Goal: Check status: Check status

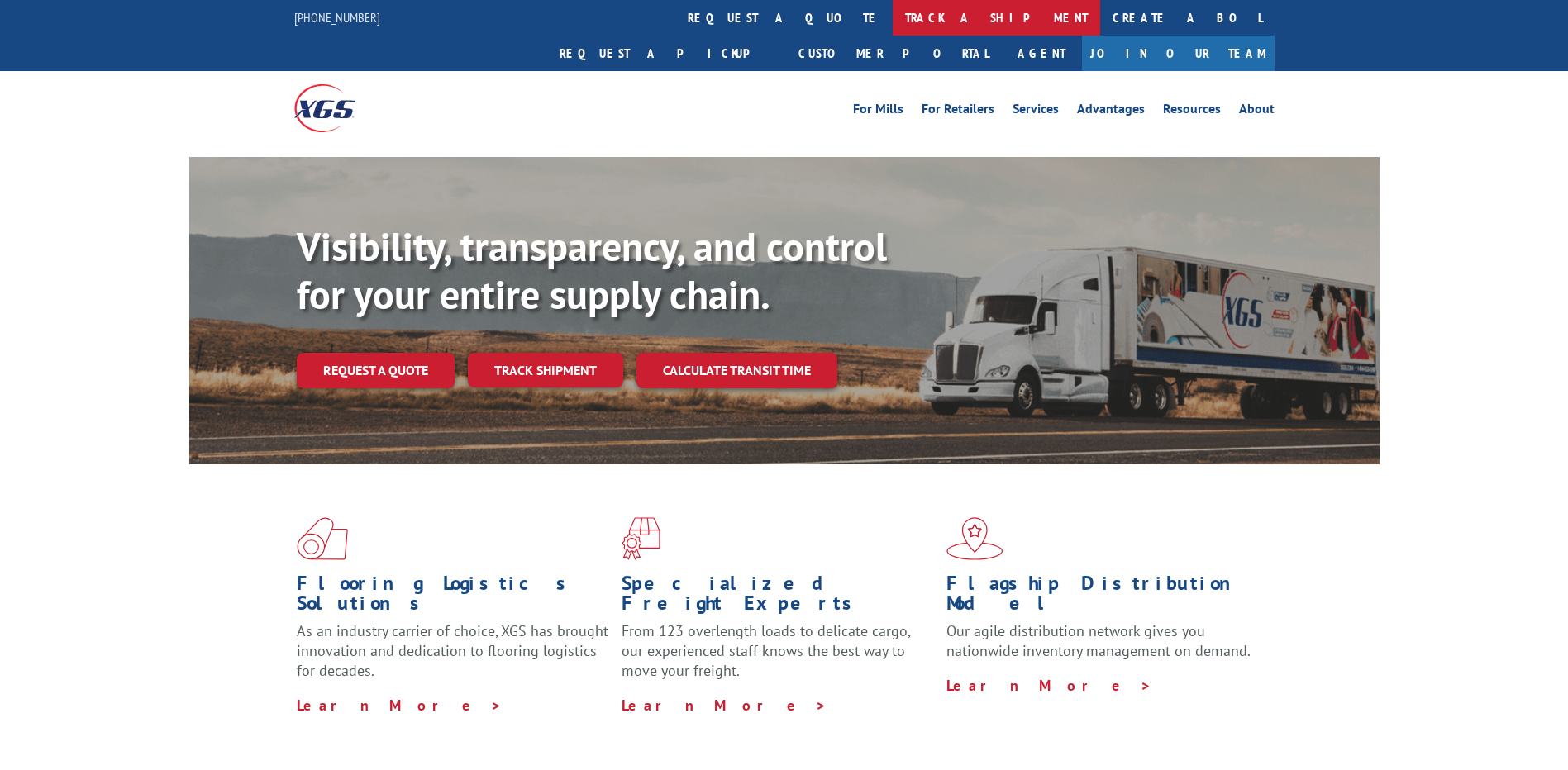
click at [893, 12] on link "track a shipment" at bounding box center [996, 18] width 207 height 36
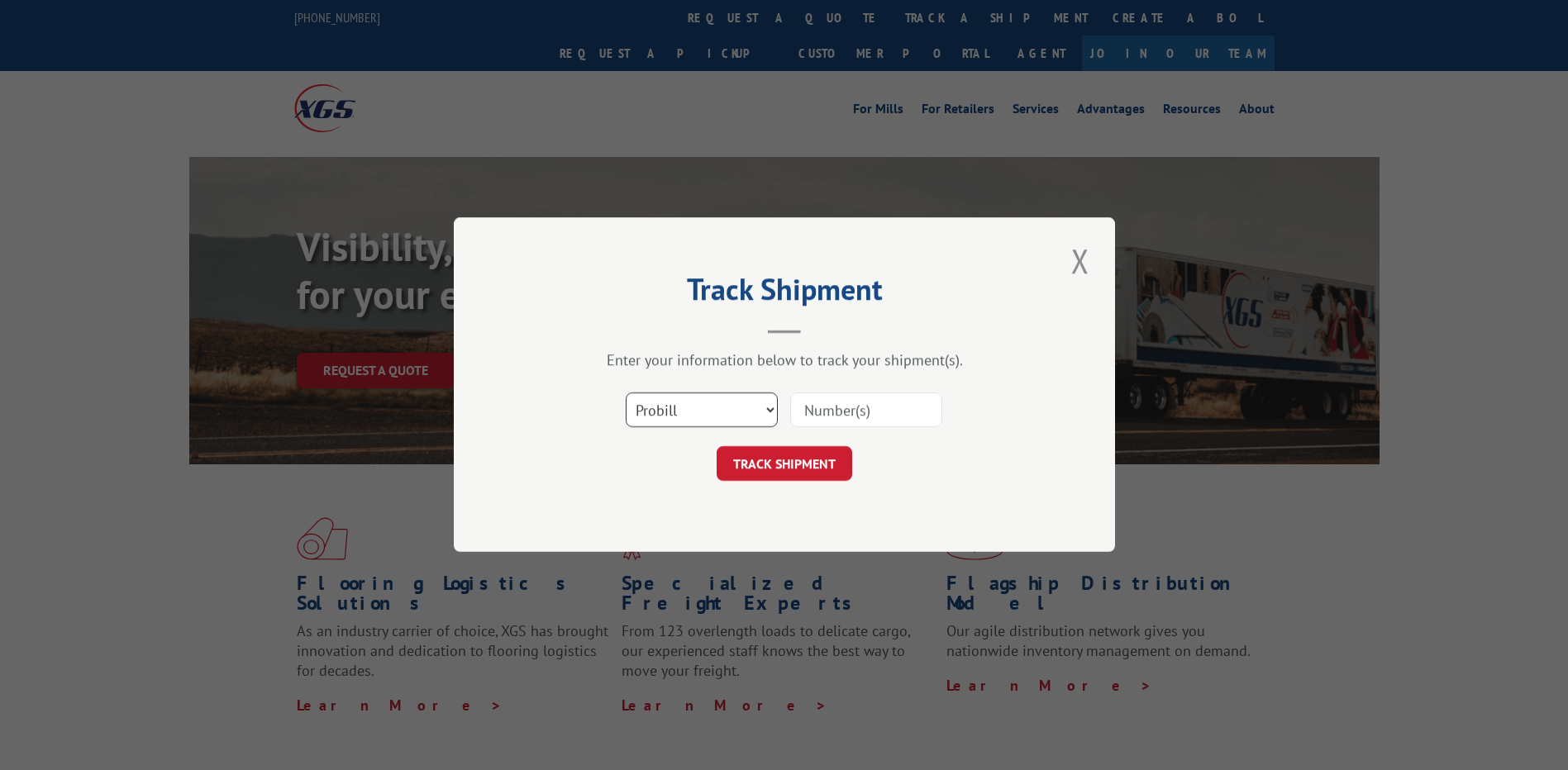
drag, startPoint x: 705, startPoint y: 416, endPoint x: 698, endPoint y: 428, distance: 13.9
click at [705, 416] on select "Select category... Probill BOL PO" at bounding box center [702, 410] width 152 height 35
select select "po"
click at [626, 393] on select "Select category... Probill BOL PO" at bounding box center [702, 410] width 152 height 35
click at [875, 412] on input at bounding box center [866, 410] width 152 height 35
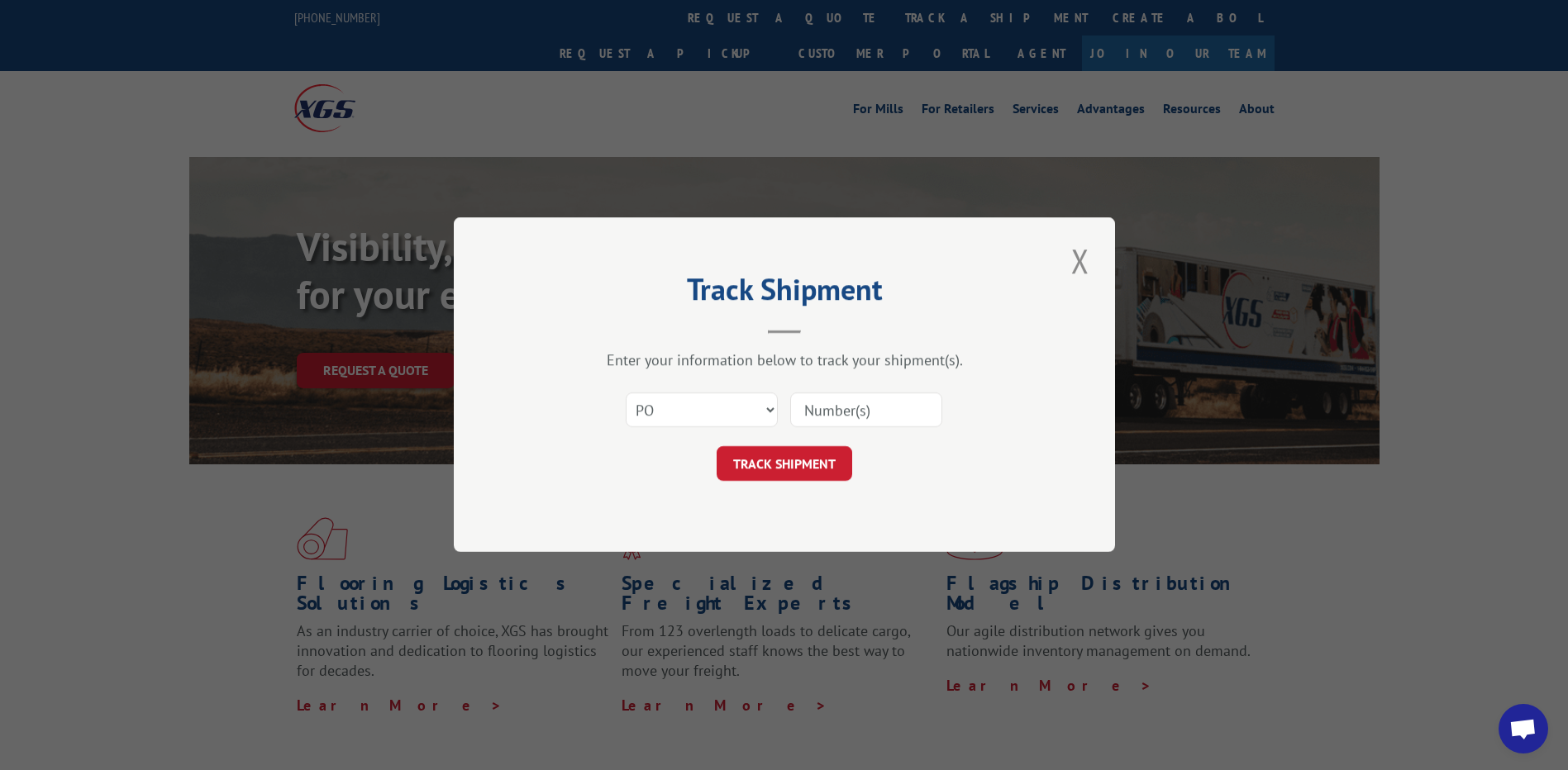
paste input "44532674"
type input "44532674"
click at [822, 471] on button "TRACK SHIPMENT" at bounding box center [784, 464] width 135 height 35
